Goal: Task Accomplishment & Management: Use online tool/utility

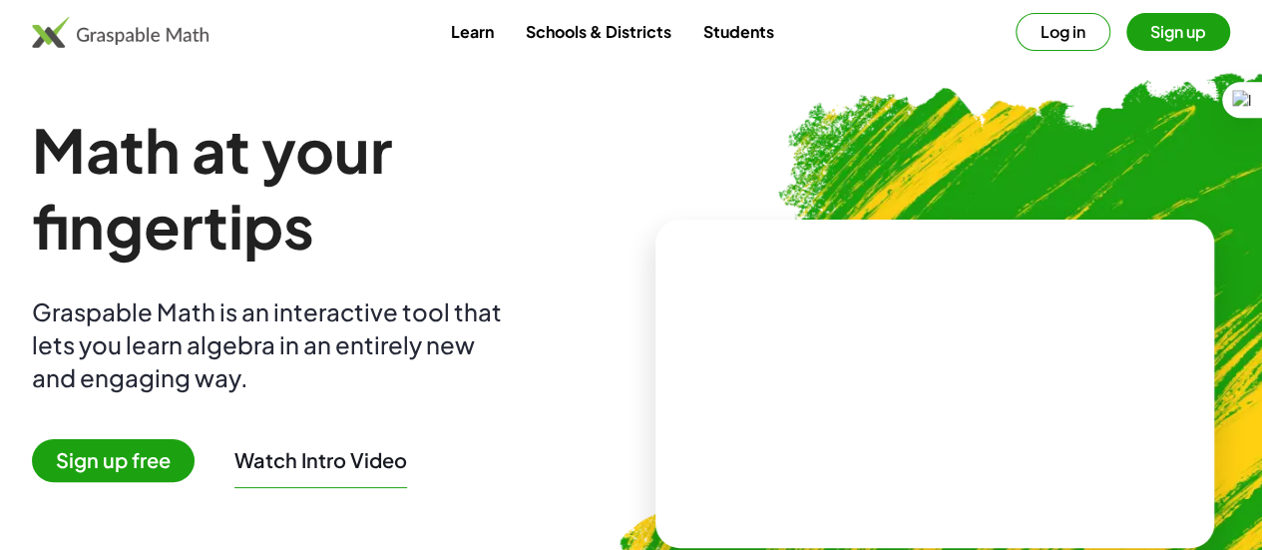
drag, startPoint x: 0, startPoint y: 0, endPoint x: 186, endPoint y: 454, distance: 490.6
click at [186, 454] on span "Sign up free" at bounding box center [113, 460] width 163 height 43
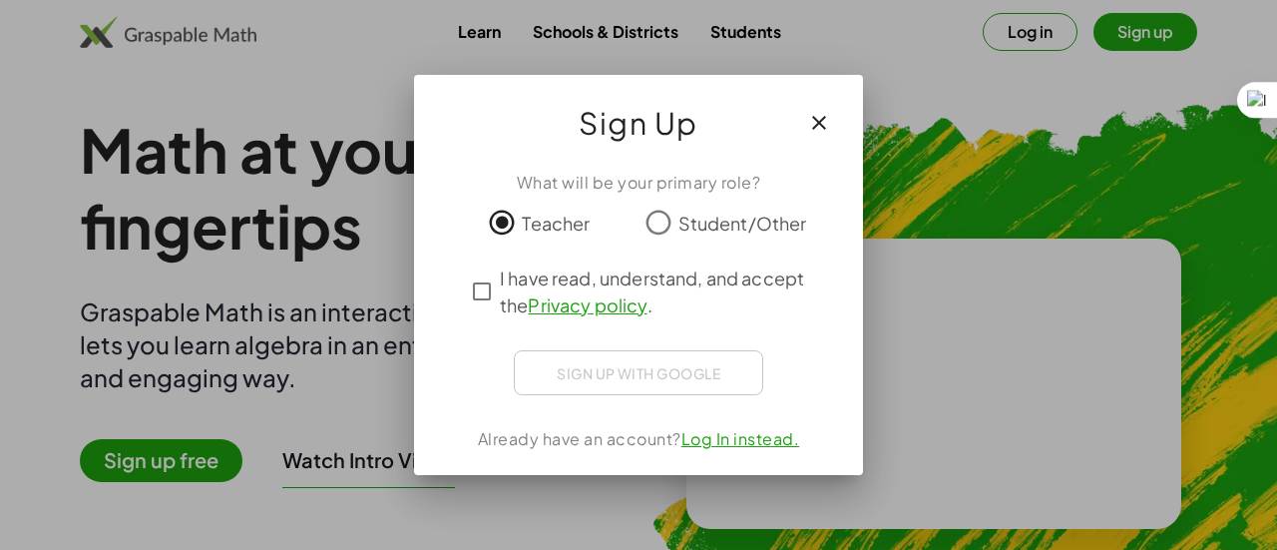
click at [604, 367] on div "Sign up with Google Acceder con Google Acceder con Google. Se abre en una [PERS…" at bounding box center [638, 372] width 249 height 45
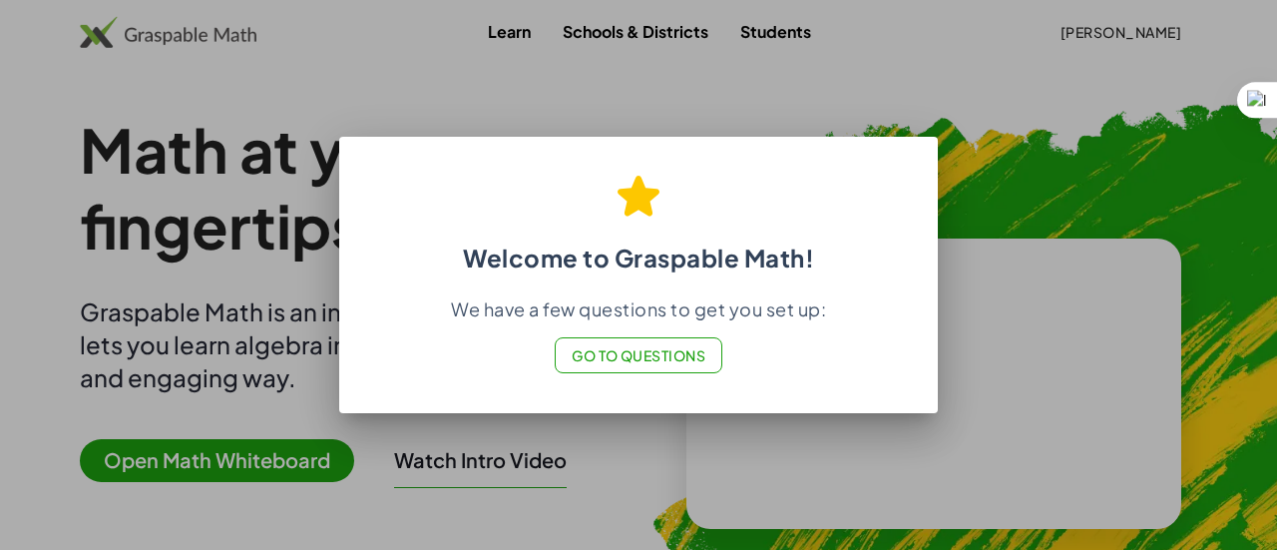
click at [808, 404] on div "Welcome to Graspable Math! We have a few questions to get you set up: Go to Que…" at bounding box center [638, 275] width 598 height 276
click at [680, 367] on button "Go to Questions" at bounding box center [638, 355] width 169 height 36
click at [253, 265] on div at bounding box center [638, 275] width 1277 height 550
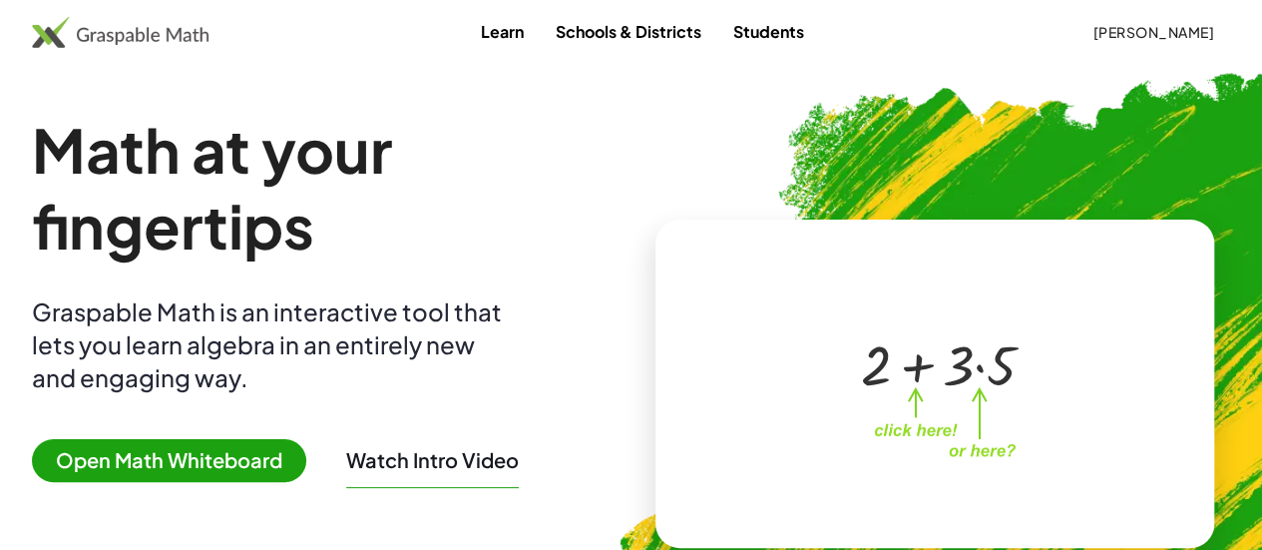
click at [807, 401] on div at bounding box center [930, 363] width 341 height 160
click at [265, 468] on span "Open Math Whiteboard" at bounding box center [169, 460] width 274 height 43
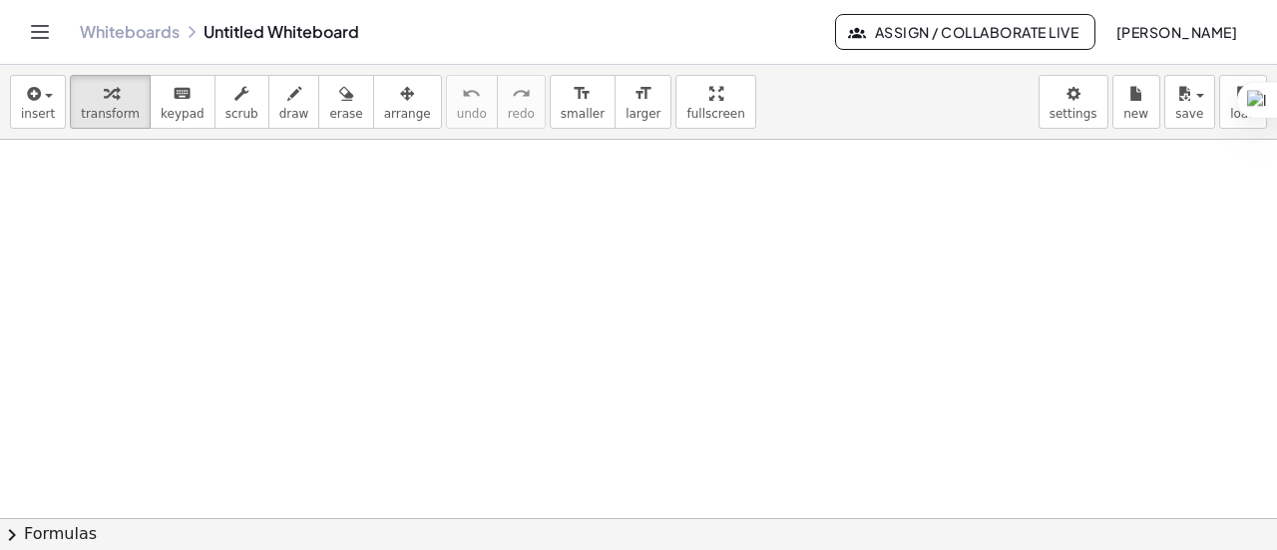
drag, startPoint x: 1276, startPoint y: 204, endPoint x: 1255, endPoint y: 274, distance: 72.9
click at [1255, 274] on html "Graspable Math Activities Get Started Activity Bank Assigned Work Classes White…" at bounding box center [638, 275] width 1277 height 550
click at [696, 306] on div at bounding box center [638, 518] width 1277 height 757
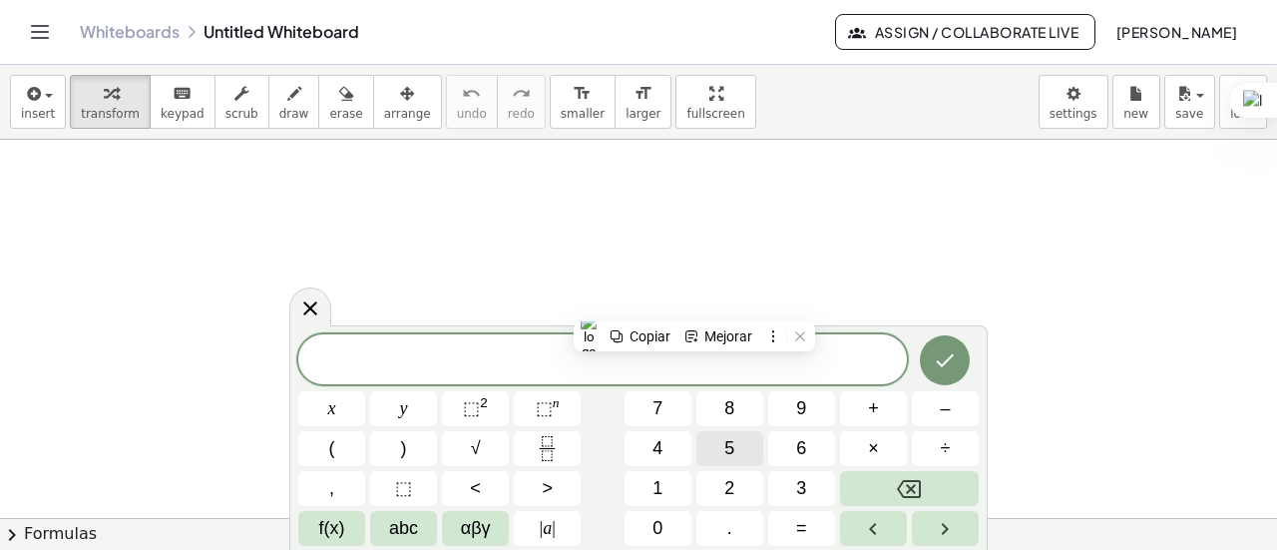
click at [720, 454] on button "5" at bounding box center [729, 448] width 67 height 35
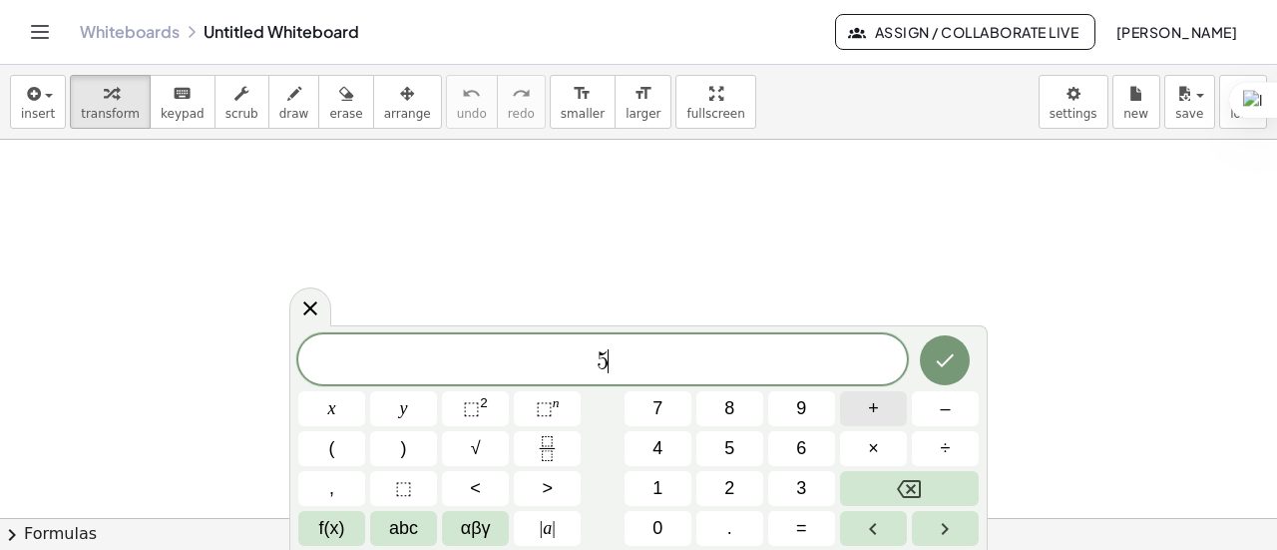
click at [867, 414] on button "+" at bounding box center [873, 408] width 67 height 35
click at [331, 408] on span "x" at bounding box center [332, 408] width 8 height 27
click at [816, 524] on button "=" at bounding box center [801, 528] width 67 height 35
click at [800, 441] on span "6" at bounding box center [801, 448] width 10 height 27
click at [409, 398] on button "y" at bounding box center [403, 408] width 67 height 35
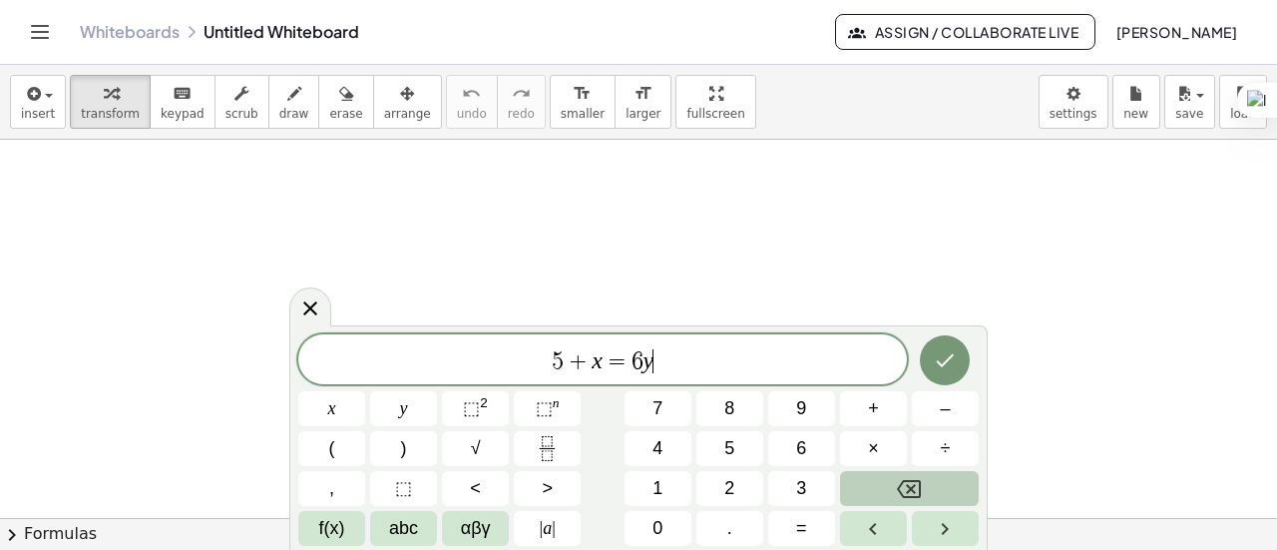
click at [902, 498] on icon "Backspace" at bounding box center [909, 489] width 24 height 24
click at [331, 406] on span "x" at bounding box center [332, 408] width 8 height 27
click at [937, 354] on icon "Done" at bounding box center [944, 360] width 24 height 24
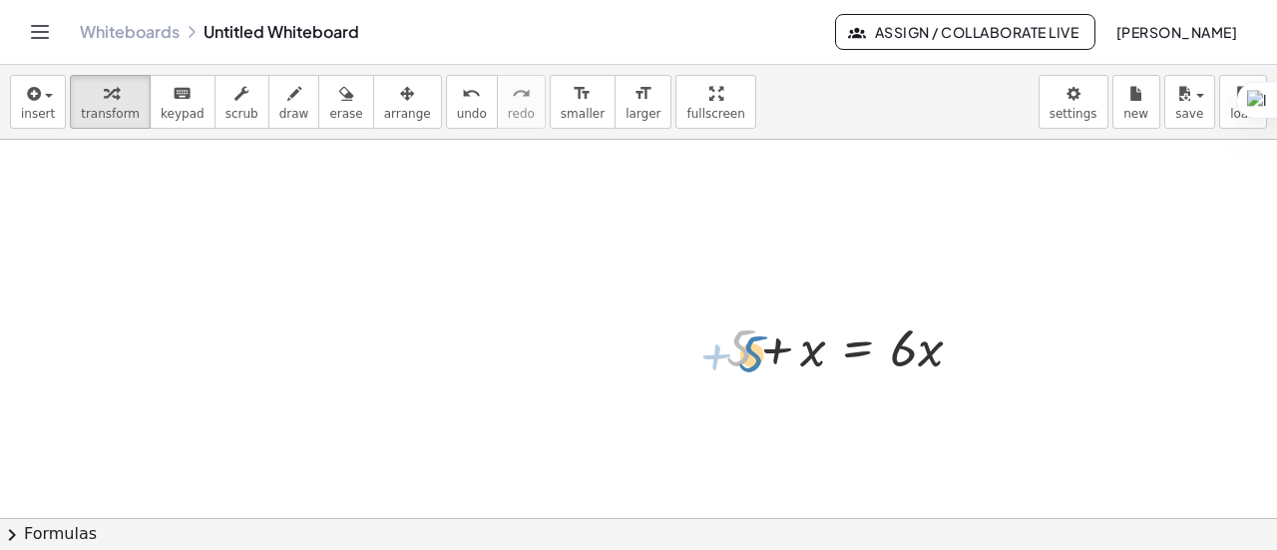
drag, startPoint x: 743, startPoint y: 350, endPoint x: 755, endPoint y: 356, distance: 13.4
click at [755, 356] on div at bounding box center [852, 346] width 272 height 68
drag, startPoint x: 813, startPoint y: 352, endPoint x: 967, endPoint y: 353, distance: 154.6
click at [967, 353] on div at bounding box center [852, 346] width 272 height 68
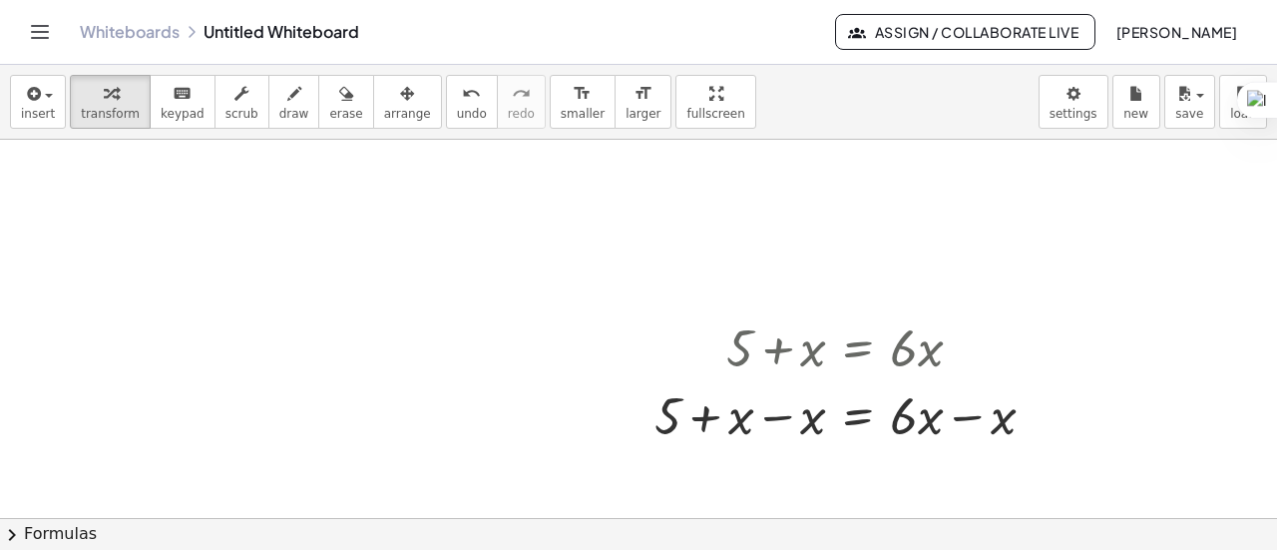
drag, startPoint x: 147, startPoint y: 39, endPoint x: 712, endPoint y: 89, distance: 567.7
click at [147, 39] on link "Whiteboards" at bounding box center [130, 32] width 100 height 20
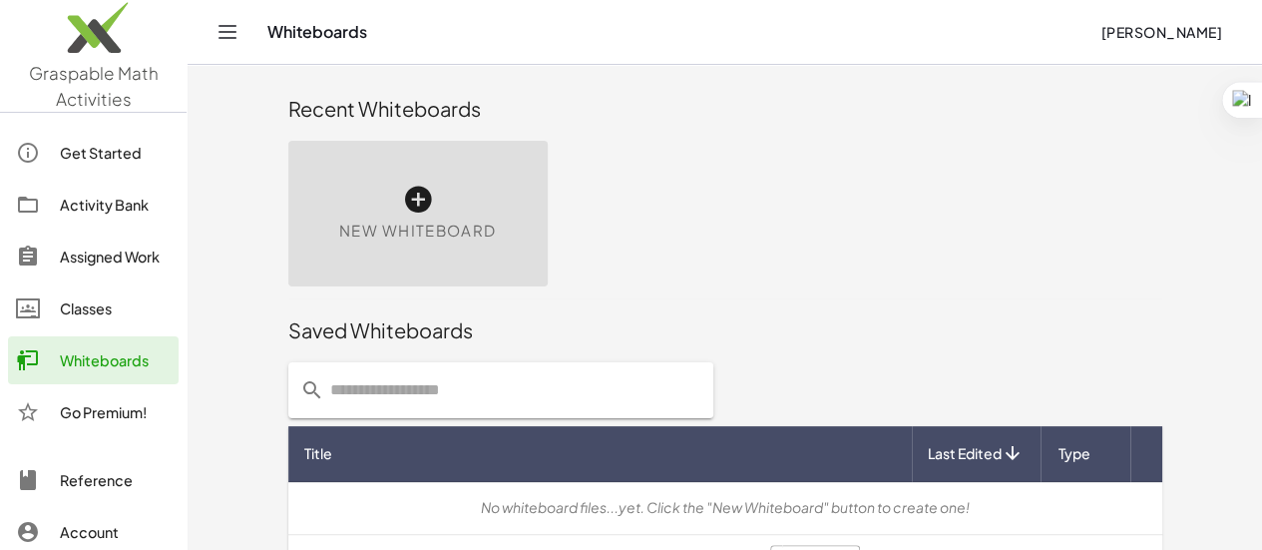
click at [288, 206] on div "New Whiteboard" at bounding box center [417, 214] width 259 height 146
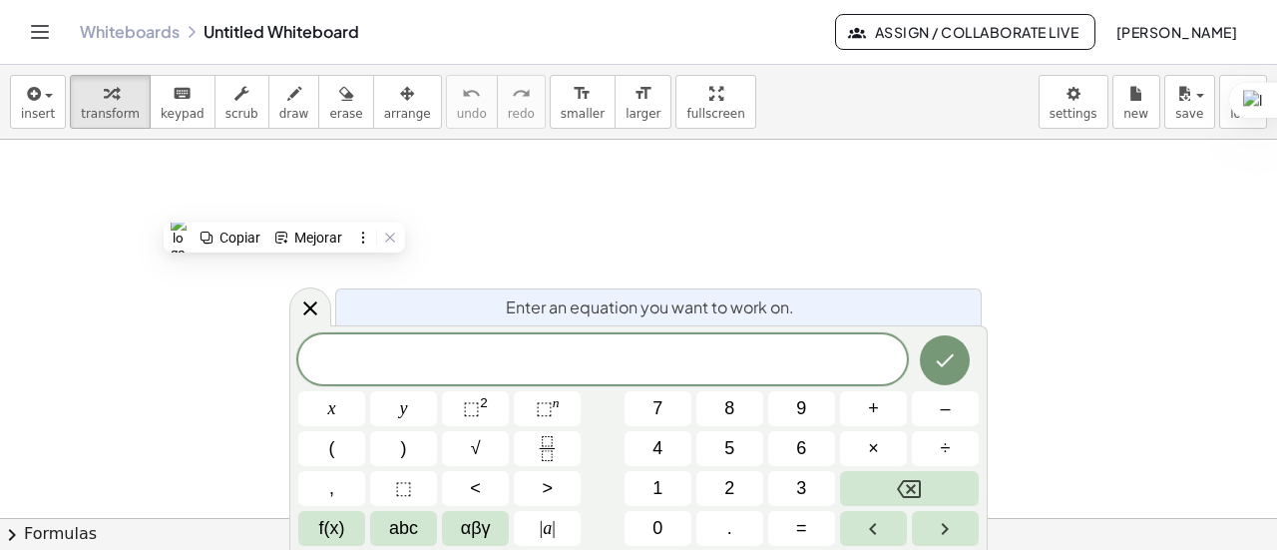
click at [965, 212] on div at bounding box center [638, 519] width 1277 height 759
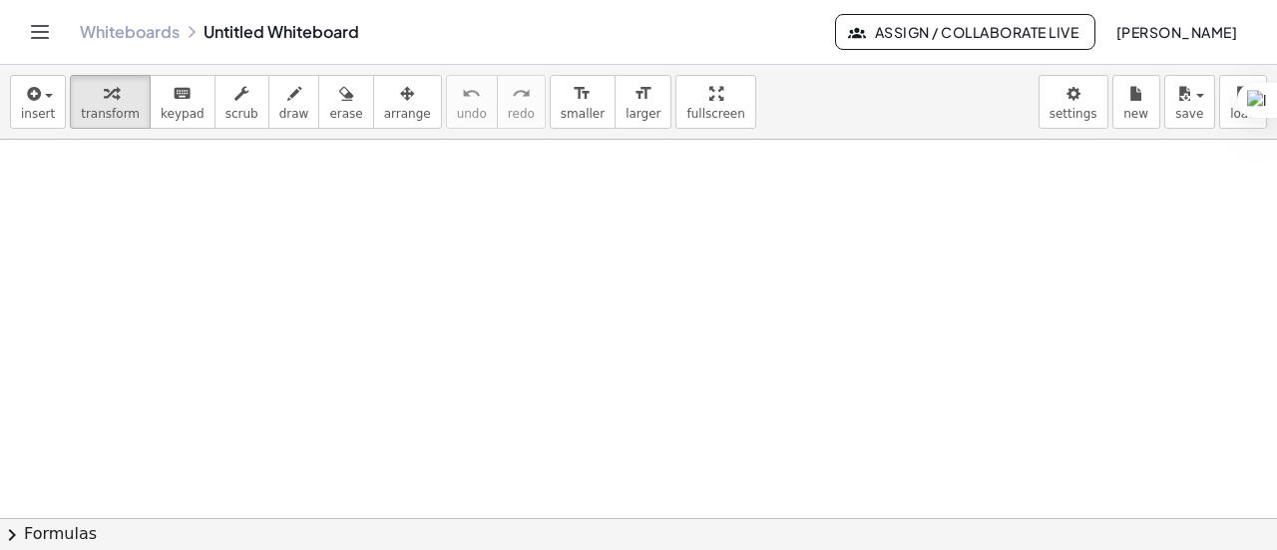
click at [682, 430] on div at bounding box center [638, 519] width 1277 height 759
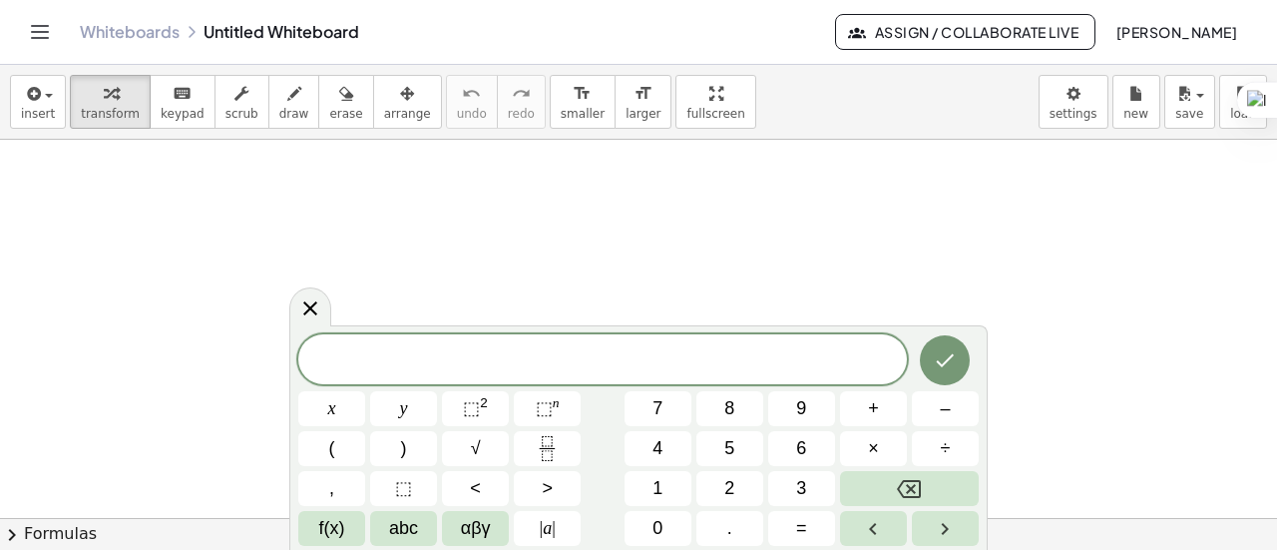
drag, startPoint x: 1158, startPoint y: 0, endPoint x: 778, endPoint y: 262, distance: 461.7
click at [778, 262] on div at bounding box center [638, 519] width 1277 height 759
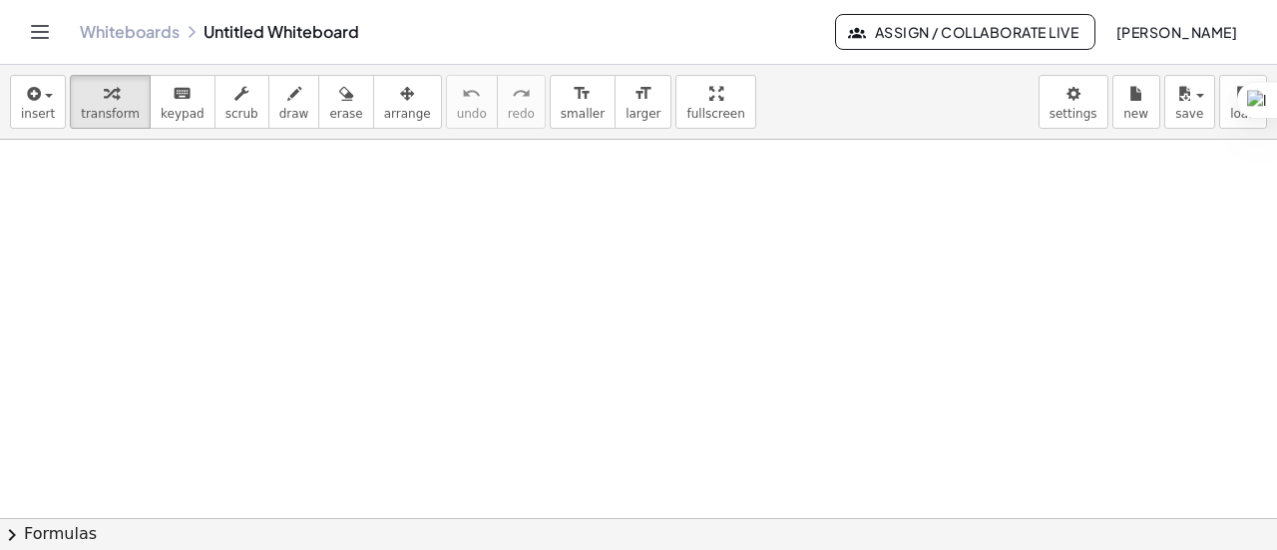
click at [36, 33] on icon "Toggle navigation" at bounding box center [40, 32] width 24 height 24
